Goal: Transaction & Acquisition: Subscribe to service/newsletter

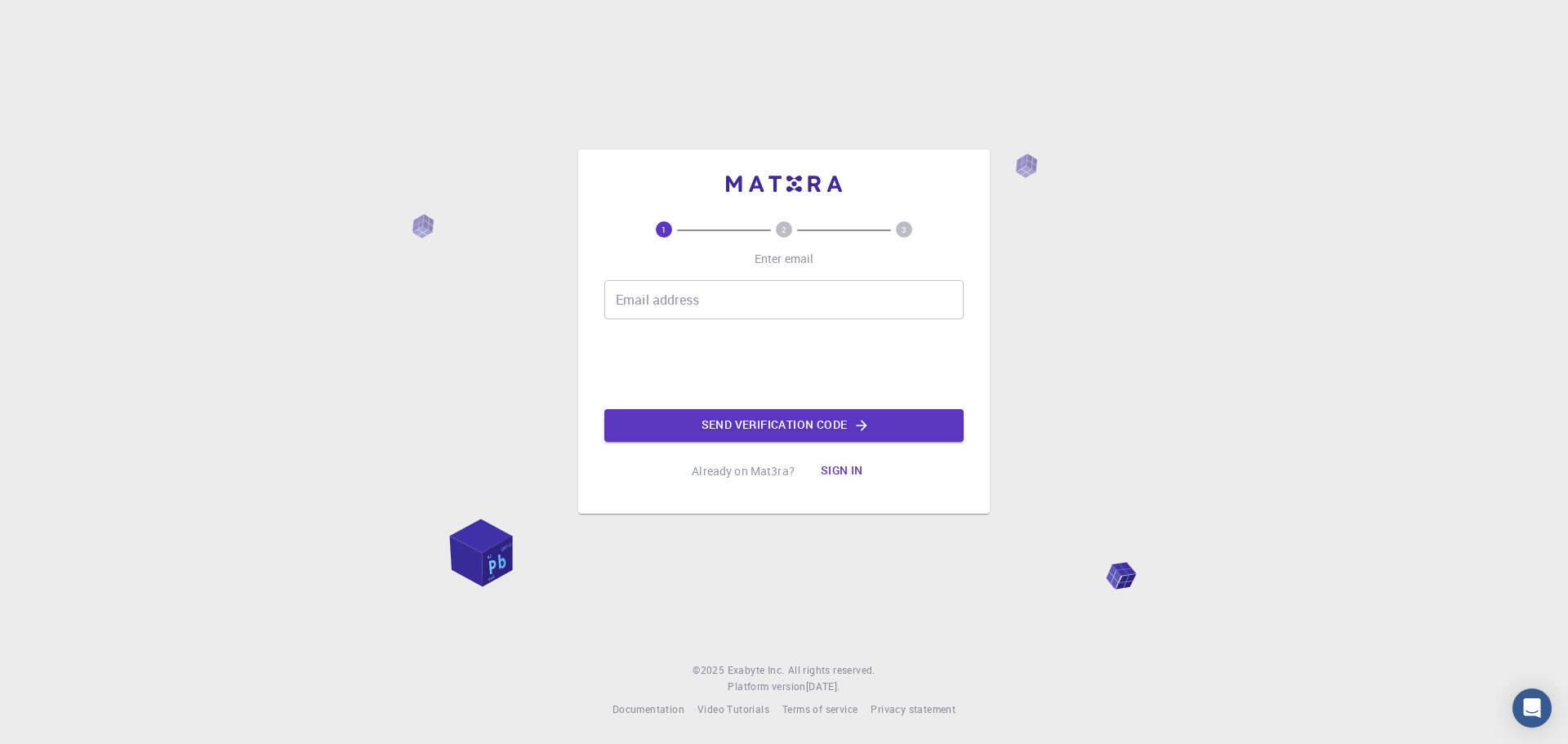
click at [648, 302] on input "Email address" at bounding box center [784, 300] width 359 height 39
type input "[EMAIL_ADDRESS][DOMAIN_NAME]"
click at [778, 428] on button "Send verification code" at bounding box center [784, 425] width 359 height 32
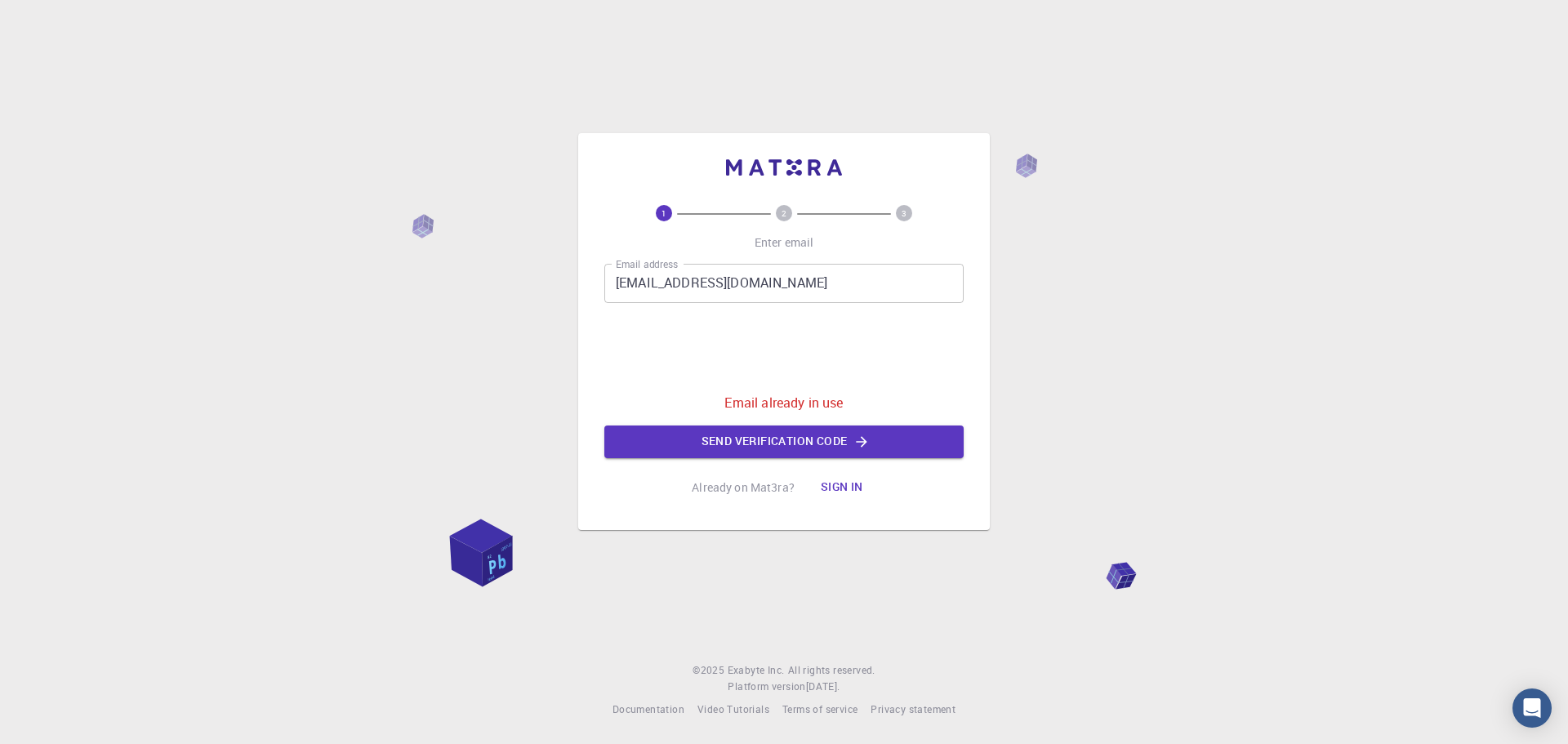
click at [845, 484] on button "Sign in" at bounding box center [842, 487] width 68 height 32
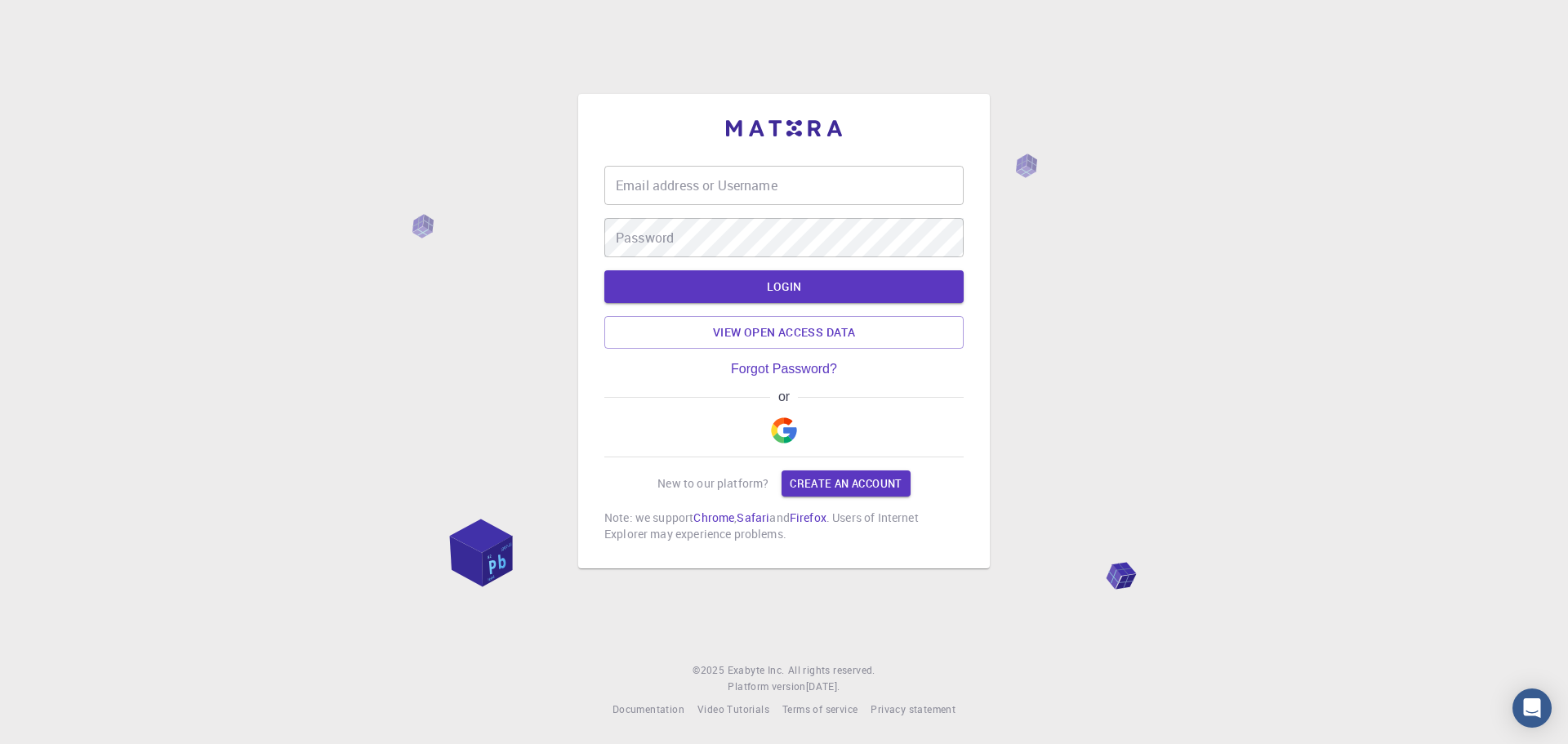
type input "parkanyi"
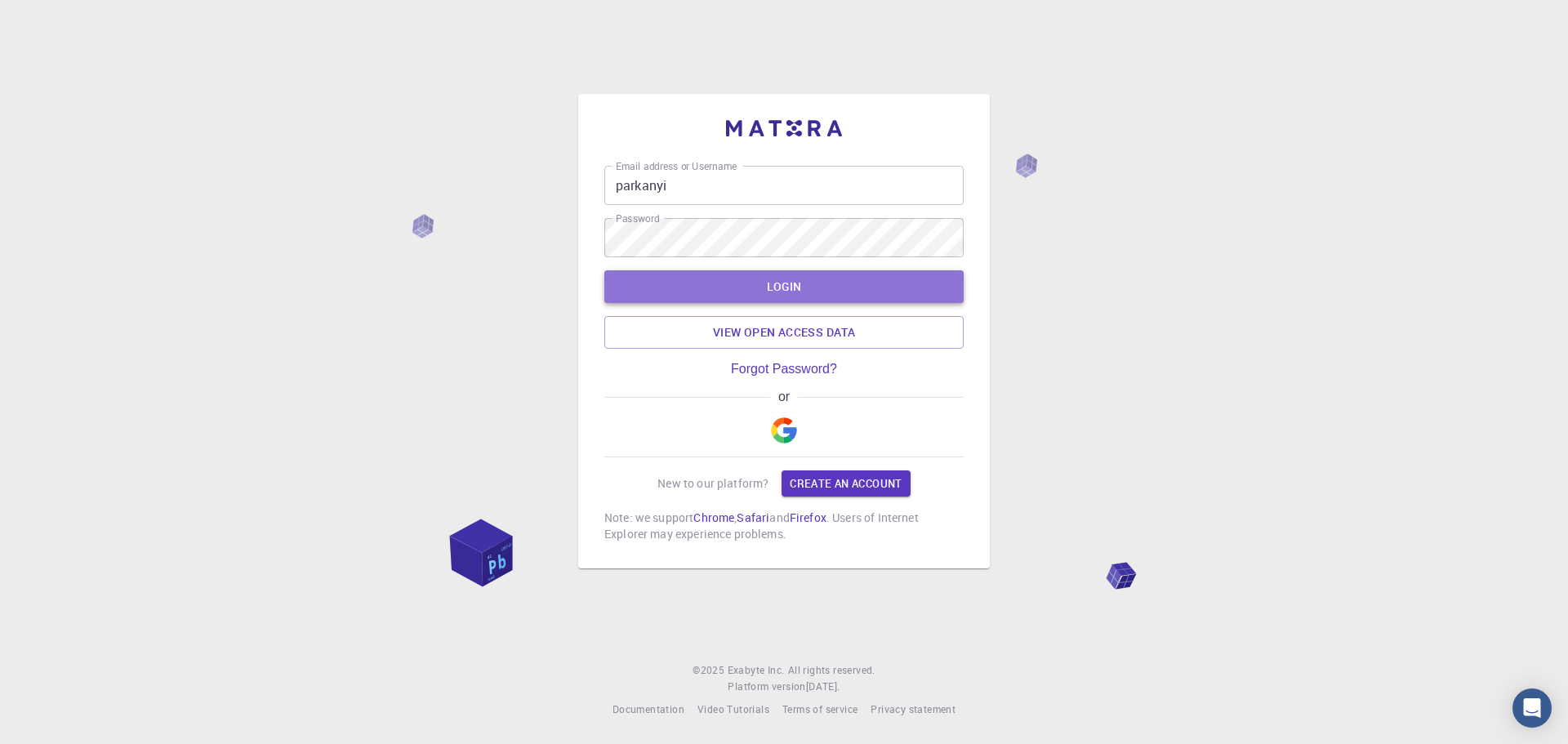
click at [773, 285] on button "LOGIN" at bounding box center [784, 286] width 359 height 32
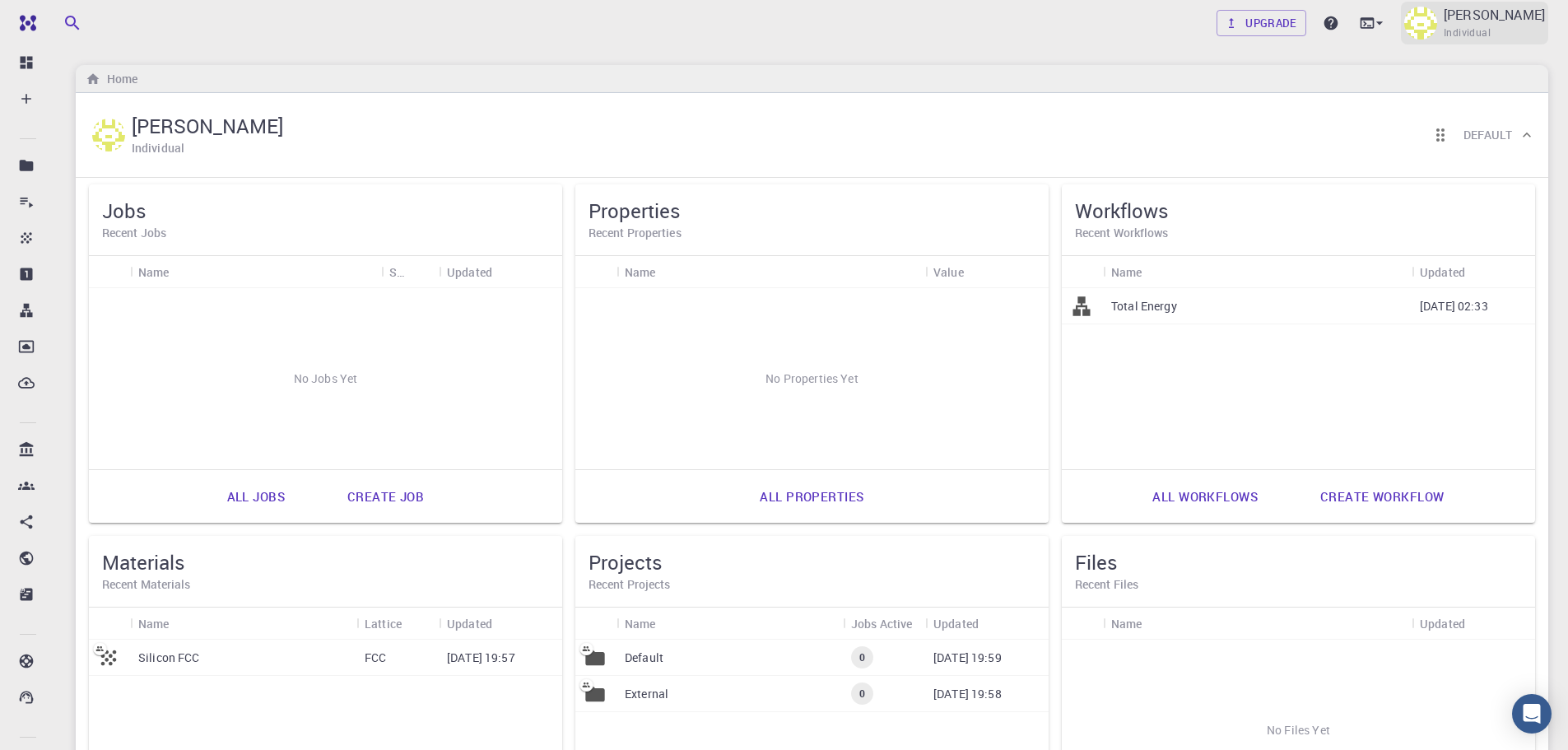
click at [1431, 28] on img at bounding box center [1420, 22] width 33 height 33
